Goal: Information Seeking & Learning: Learn about a topic

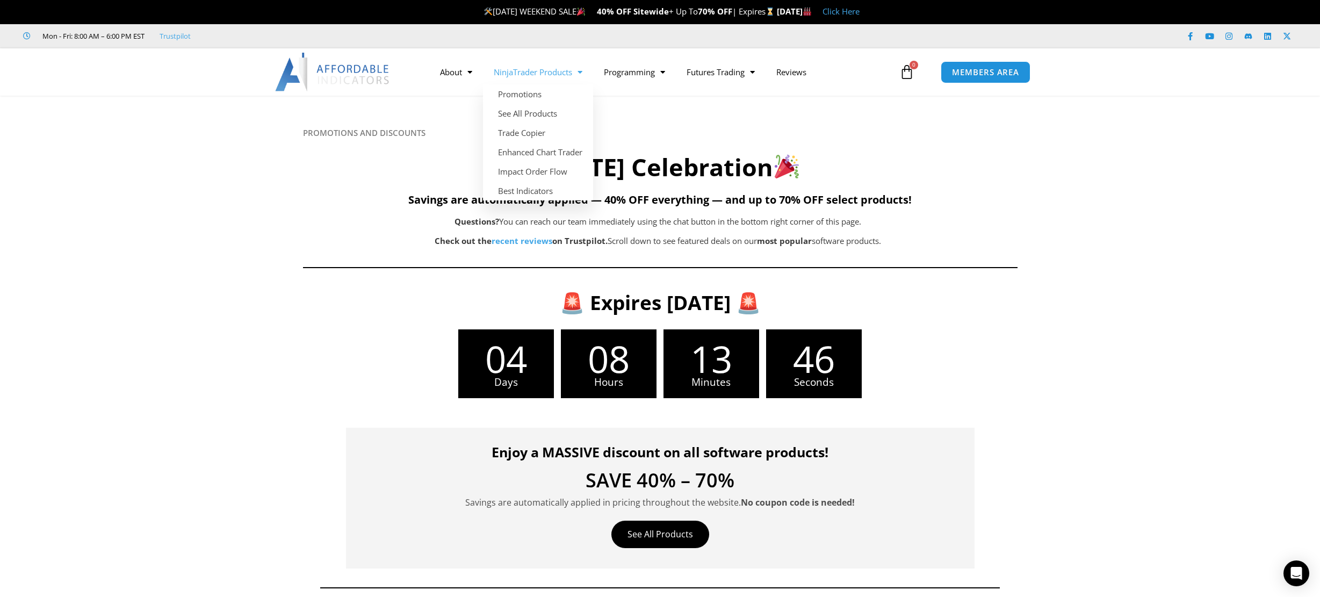
click at [570, 69] on link "NinjaTrader Products" at bounding box center [538, 72] width 110 height 25
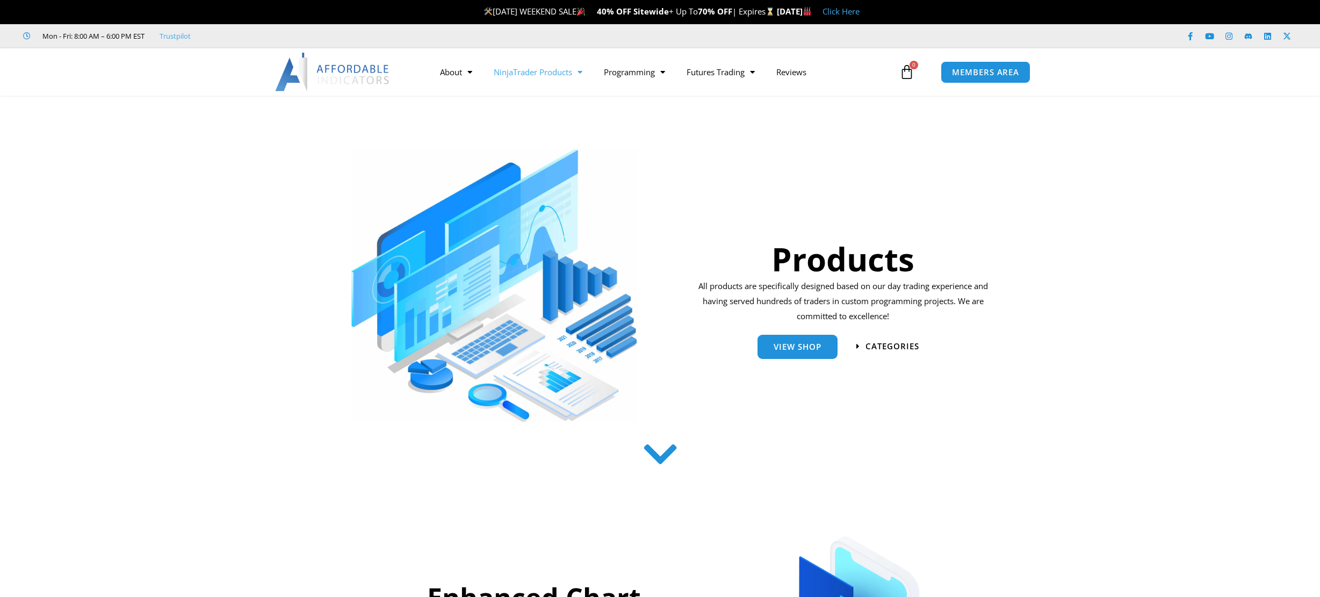
click at [573, 82] on link "NinjaTrader Products" at bounding box center [538, 72] width 110 height 25
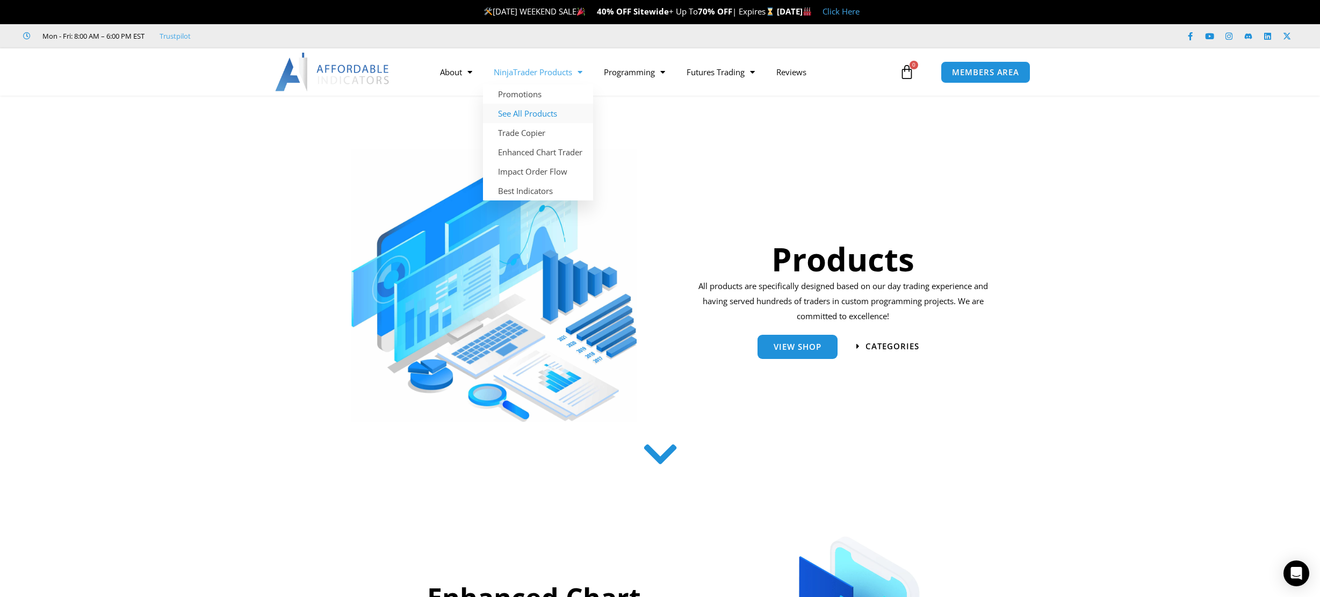
click at [538, 115] on link "See All Products" at bounding box center [538, 113] width 110 height 19
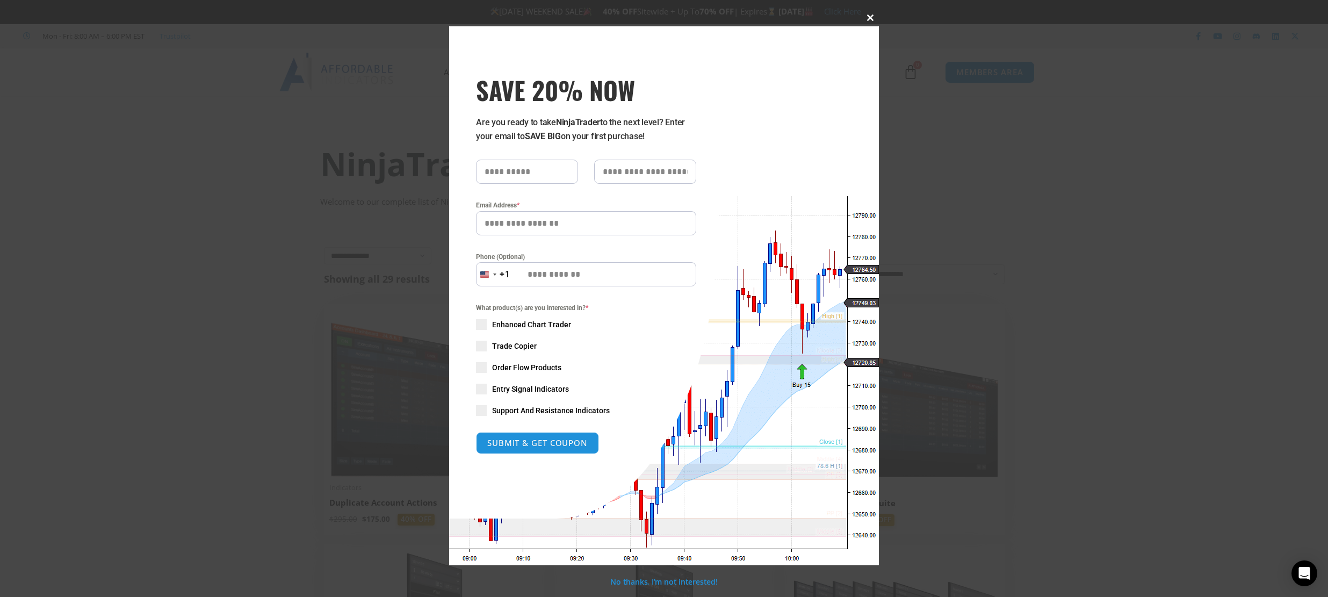
click at [873, 12] on button "Close this module" at bounding box center [870, 17] width 17 height 17
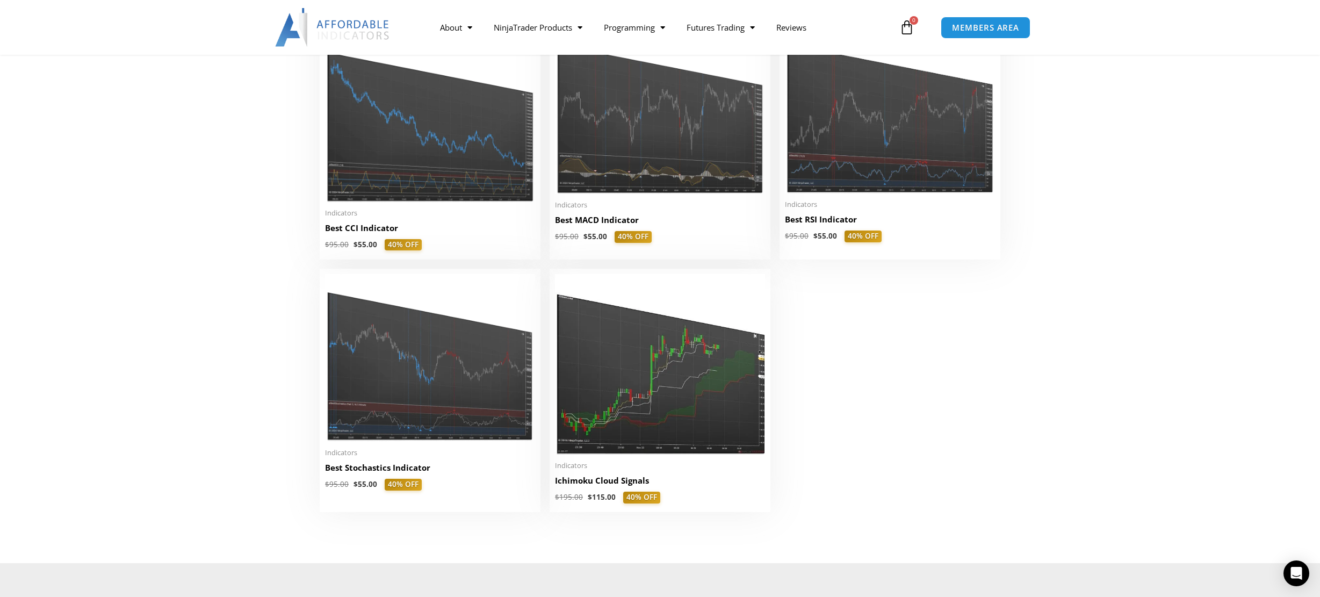
scroll to position [2285, 0]
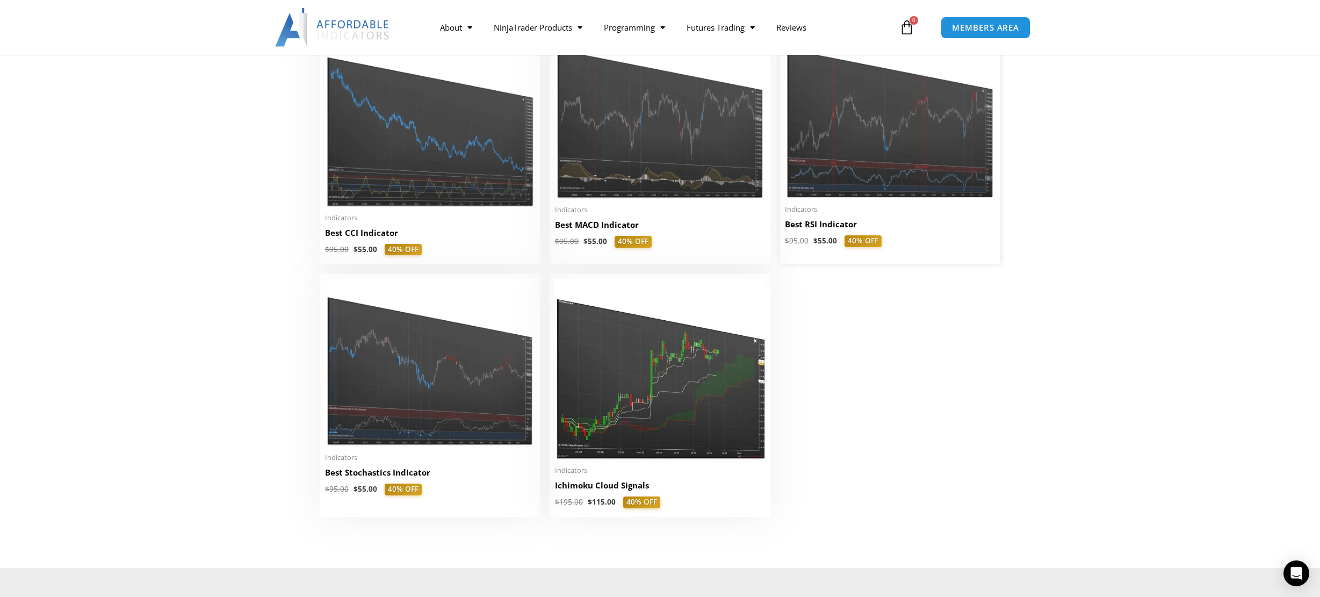
click at [968, 177] on img at bounding box center [890, 114] width 210 height 168
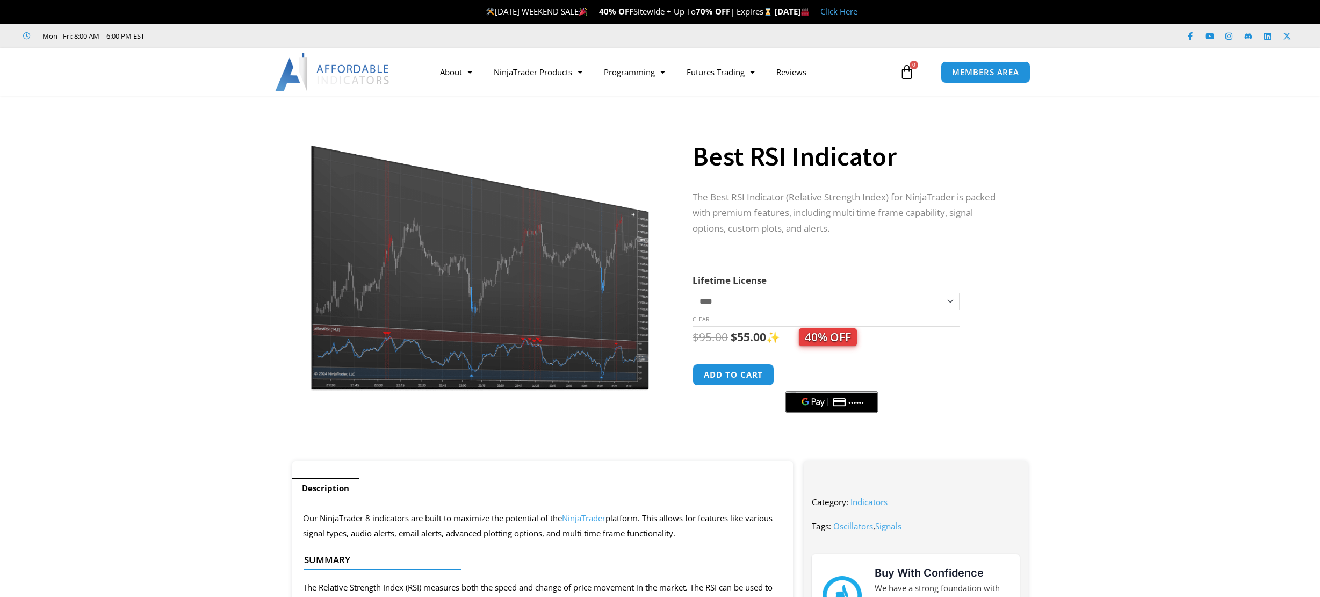
click at [541, 342] on img at bounding box center [479, 252] width 345 height 277
